Goal: Find specific page/section: Find specific page/section

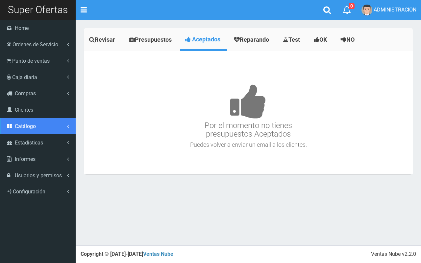
click at [28, 127] on span "Catálogo" at bounding box center [25, 126] width 21 height 6
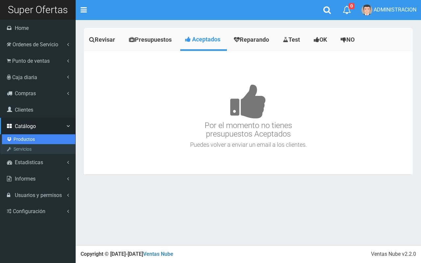
click at [29, 137] on link "Productos" at bounding box center [38, 139] width 73 height 10
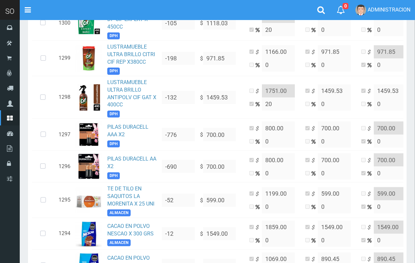
scroll to position [307, 0]
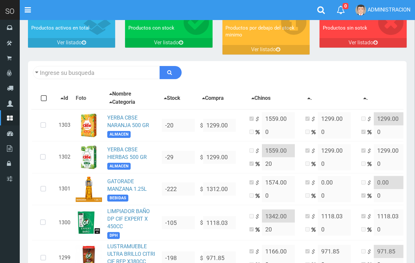
scroll to position [28, 0]
